Goal: Transaction & Acquisition: Download file/media

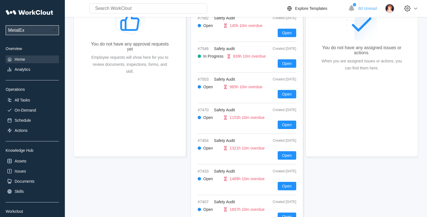
scroll to position [84, 0]
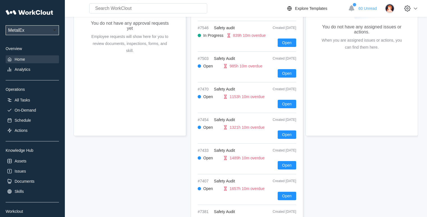
click at [20, 151] on div "Knowledge Hub" at bounding box center [32, 150] width 53 height 4
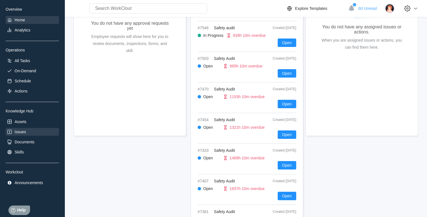
click at [25, 130] on div "Issues" at bounding box center [20, 132] width 11 height 4
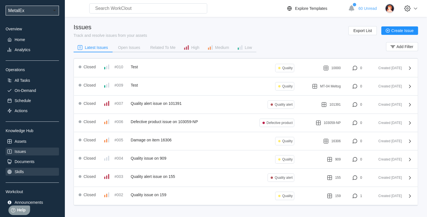
scroll to position [40, 0]
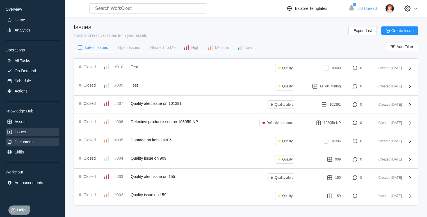
click at [28, 145] on div "Documents" at bounding box center [32, 142] width 53 height 8
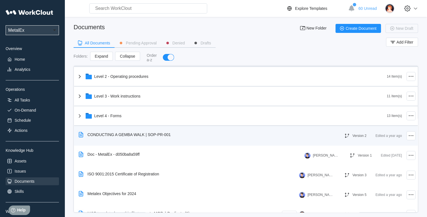
scroll to position [28, 0]
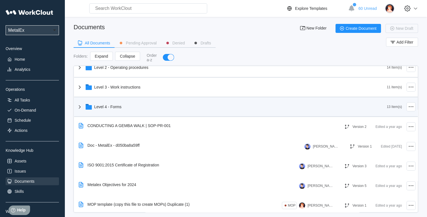
click at [85, 106] on div "Level 4 - Forms" at bounding box center [231, 106] width 311 height 15
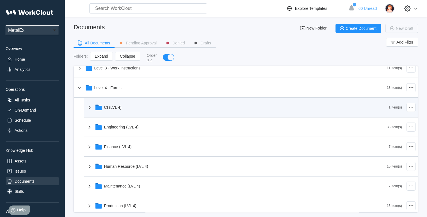
scroll to position [56, 0]
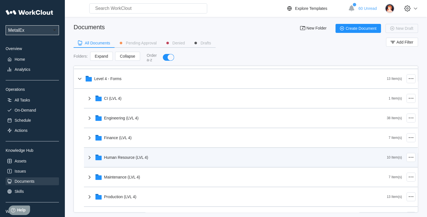
click at [117, 160] on div "Human Resource (LVL 4)" at bounding box center [236, 157] width 301 height 15
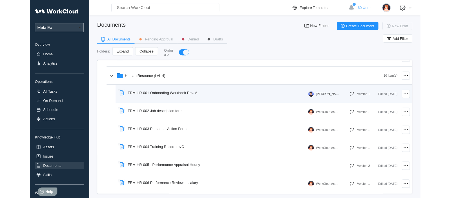
scroll to position [140, 0]
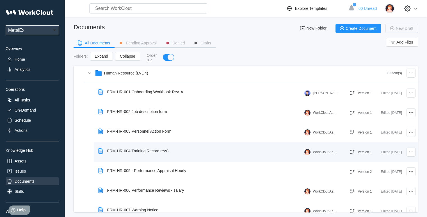
click at [152, 154] on div "FRM-HR-004 Training Record revC" at bounding box center [134, 150] width 77 height 13
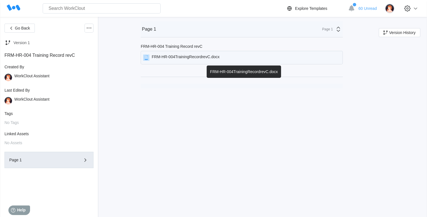
click at [165, 55] on div "FRM-HR-004TrainingRecordrevC.docx" at bounding box center [186, 58] width 68 height 6
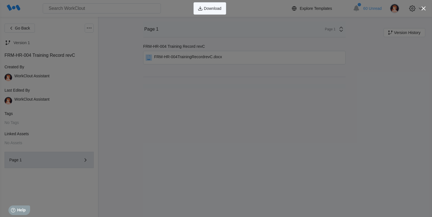
click at [211, 7] on span "Download" at bounding box center [212, 8] width 17 height 4
